Goal: Information Seeking & Learning: Learn about a topic

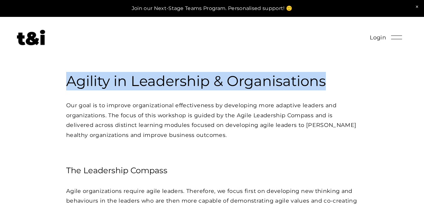
drag, startPoint x: 328, startPoint y: 82, endPoint x: 70, endPoint y: 76, distance: 258.0
click at [70, 76] on h3 "Agility in Leadership & Organisations" at bounding box center [211, 81] width 291 height 18
copy h3 "Agility in Leadership & Organisations"
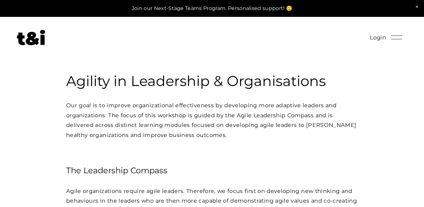
click at [90, 103] on p "Our goal is to improve organizational effectiveness by developing more adaptive…" at bounding box center [211, 121] width 291 height 40
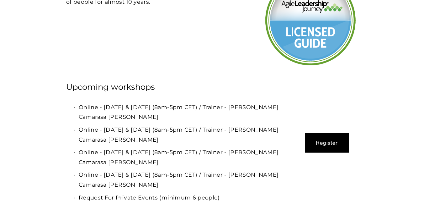
scroll to position [1827, 0]
